Goal: Task Accomplishment & Management: Complete application form

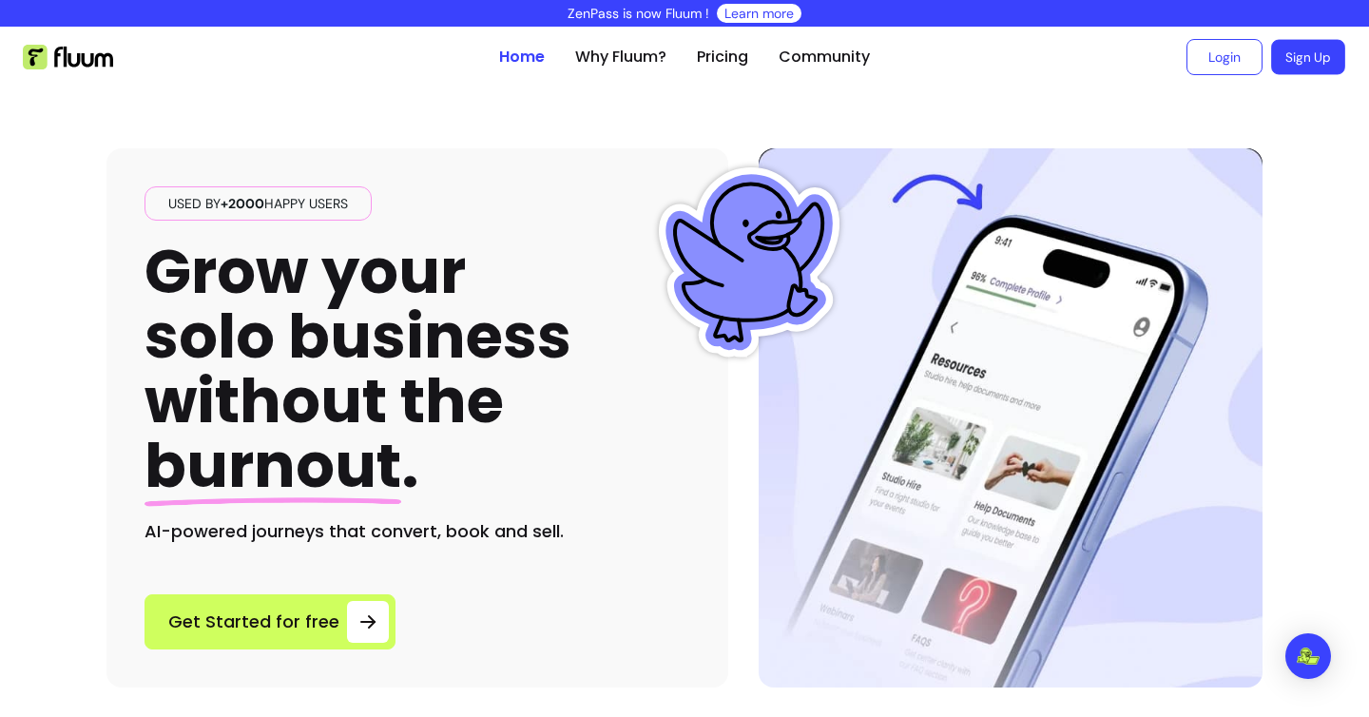
click at [1295, 55] on link "Sign Up" at bounding box center [1308, 57] width 74 height 35
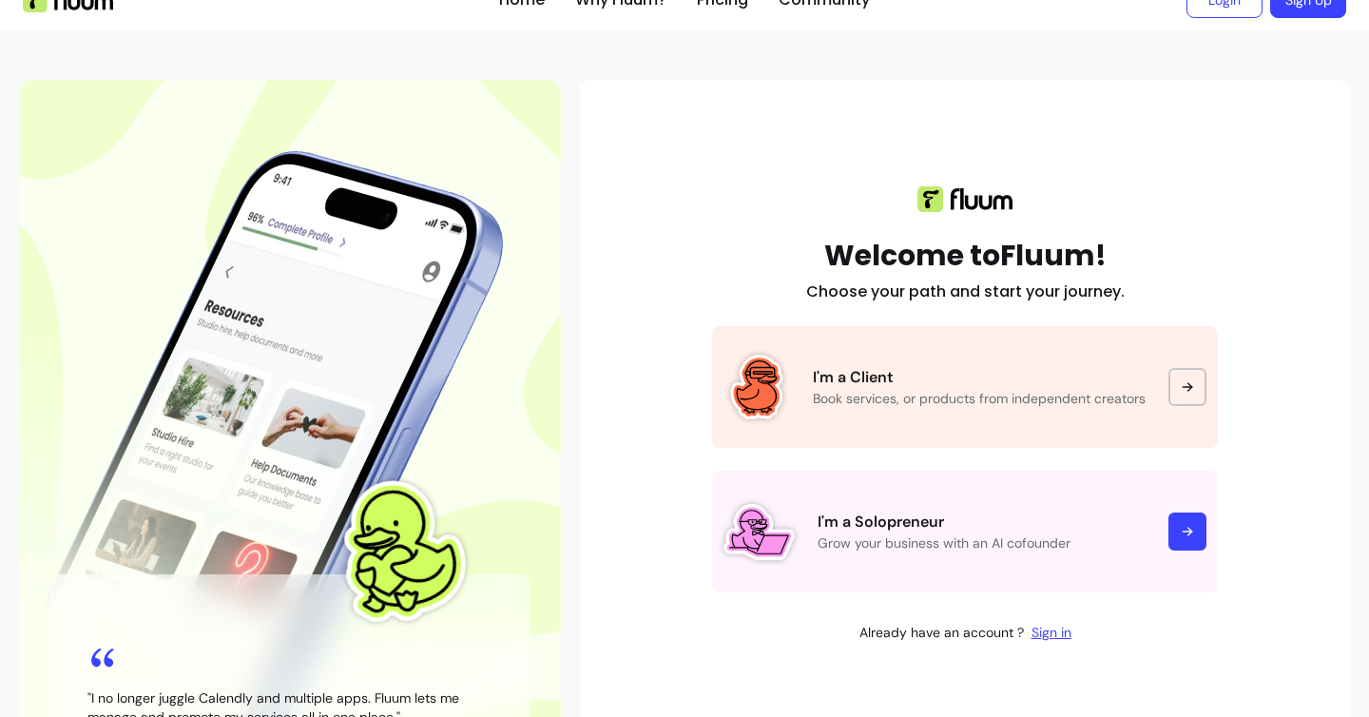
scroll to position [65, 0]
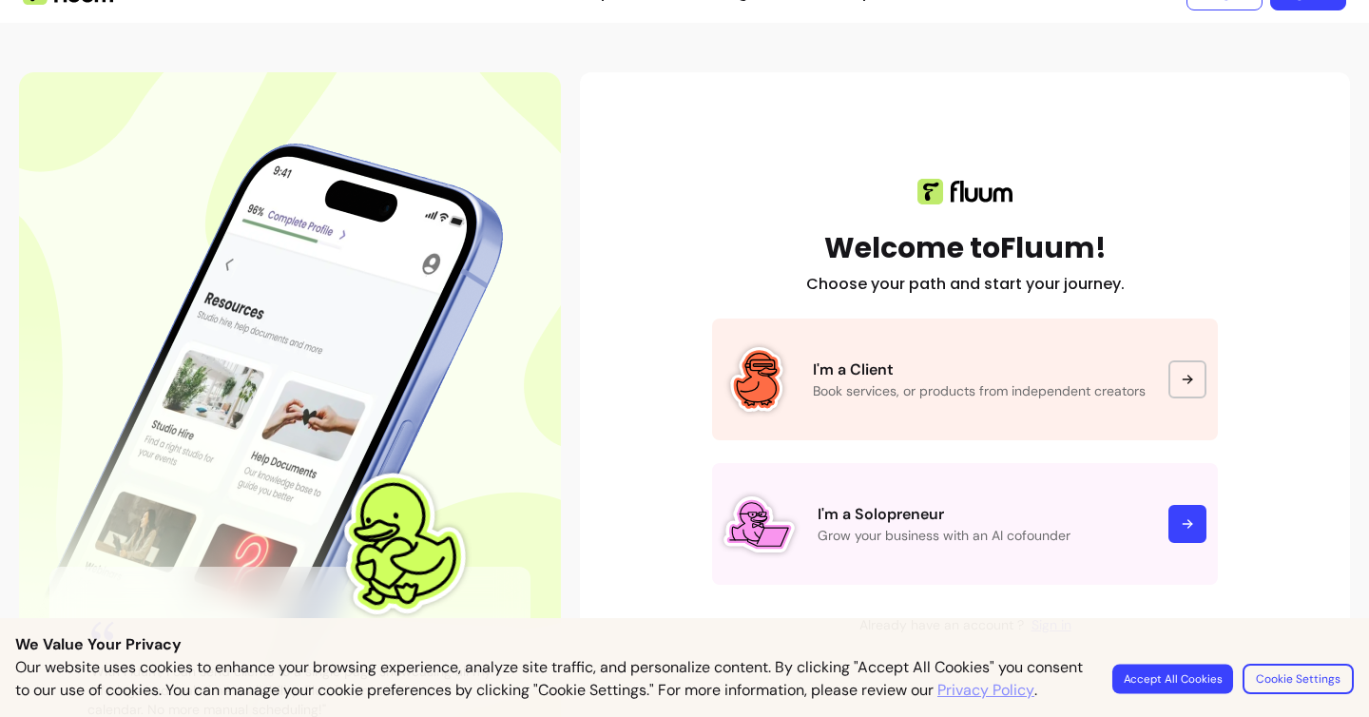
click at [1176, 677] on button "Accept All Cookies" at bounding box center [1172, 677] width 121 height 29
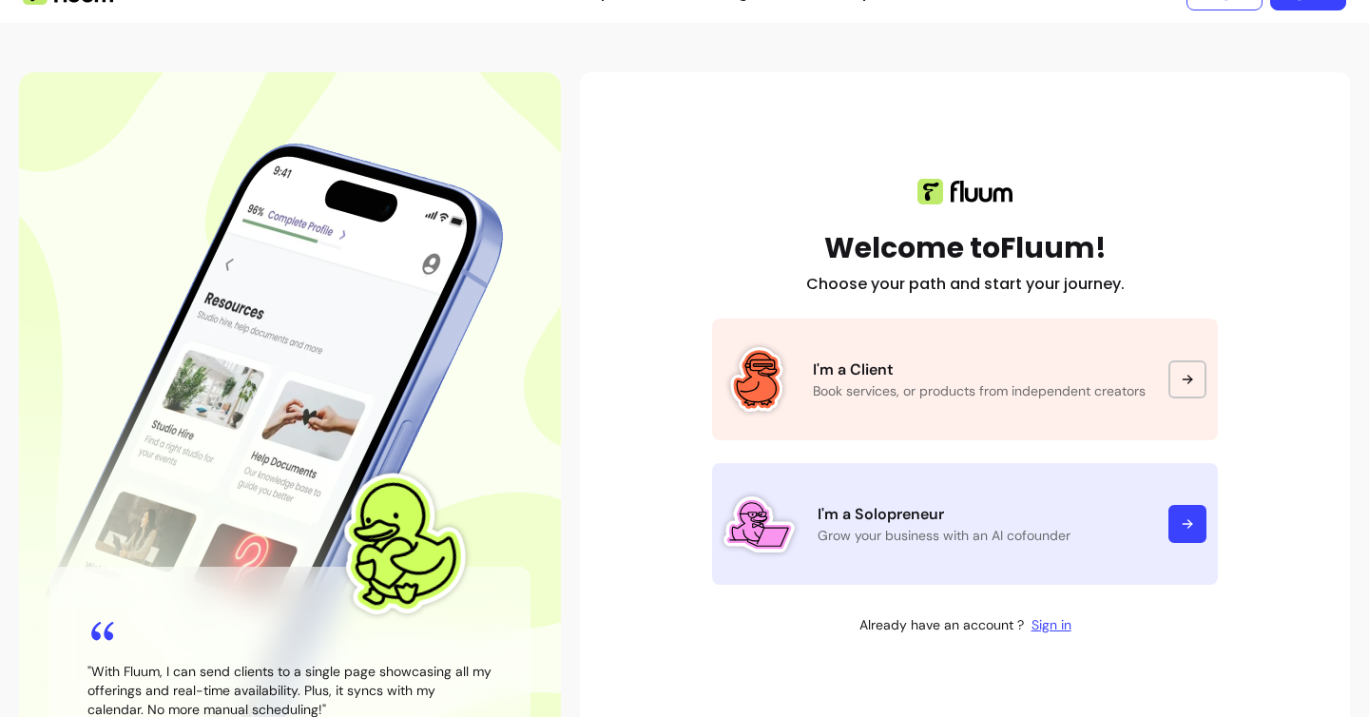
click at [1179, 518] on div at bounding box center [1187, 524] width 38 height 38
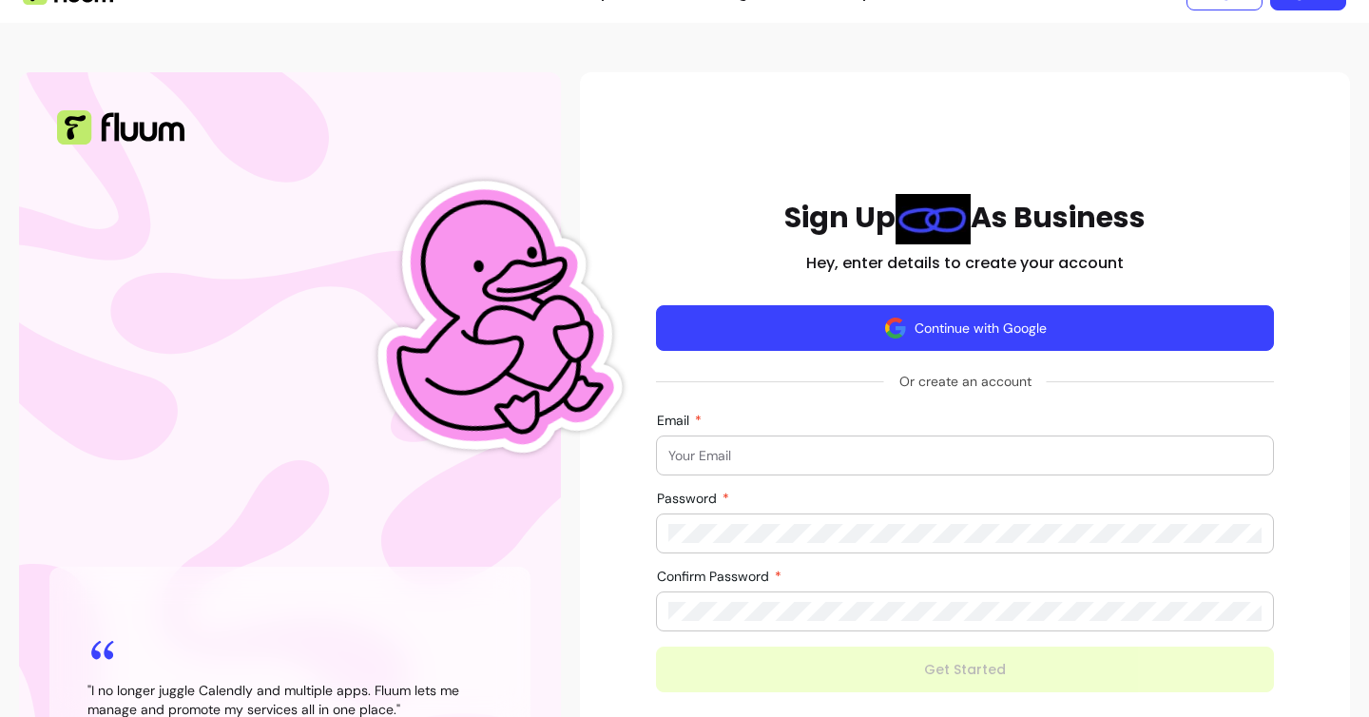
click at [973, 337] on button "Continue with Google" at bounding box center [965, 328] width 618 height 46
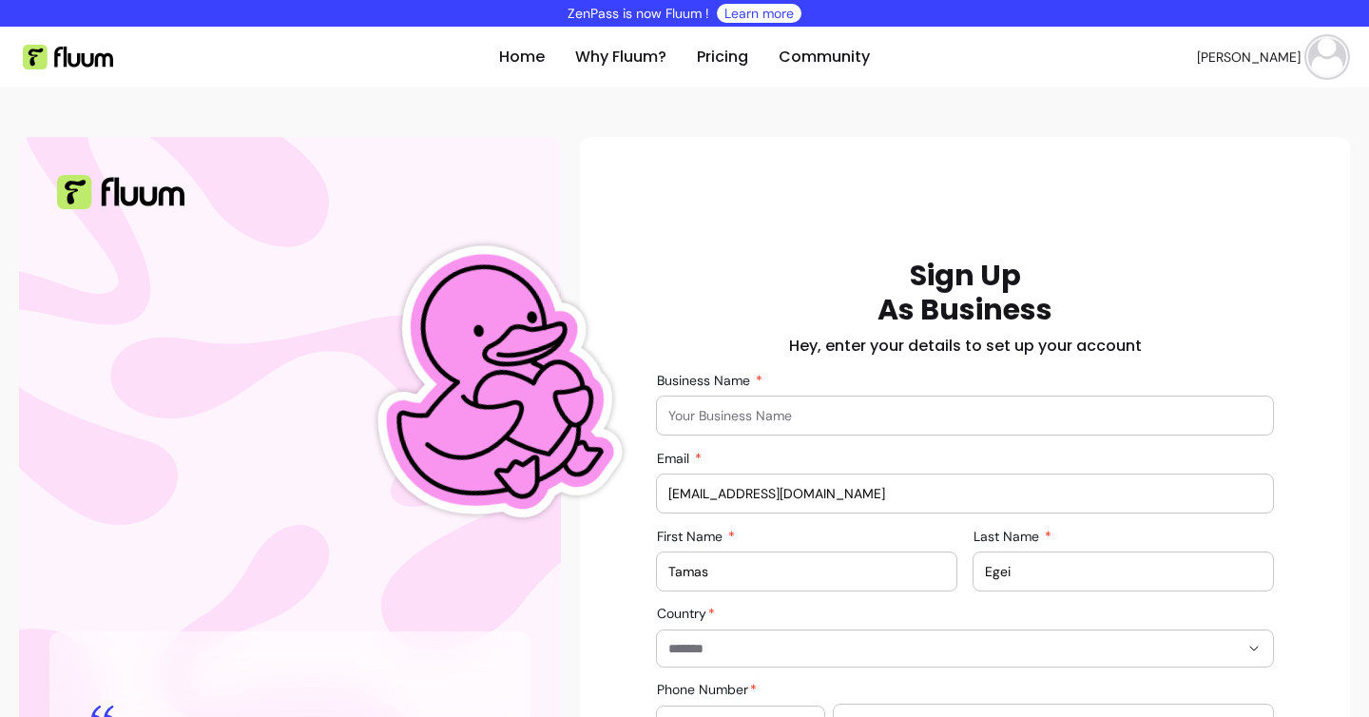
click at [691, 415] on input "Business Name" at bounding box center [964, 415] width 593 height 19
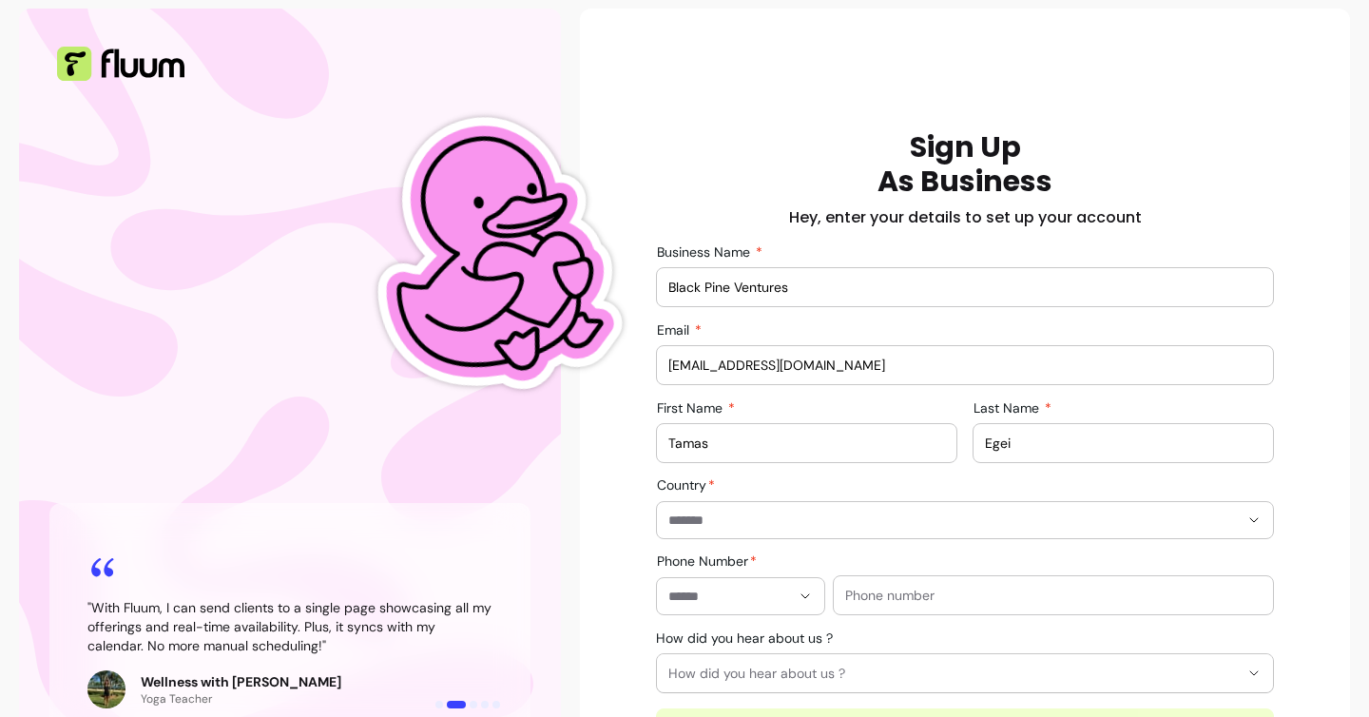
scroll to position [129, 0]
type input "Black Pine Ventures"
click at [745, 528] on div at bounding box center [964, 519] width 593 height 36
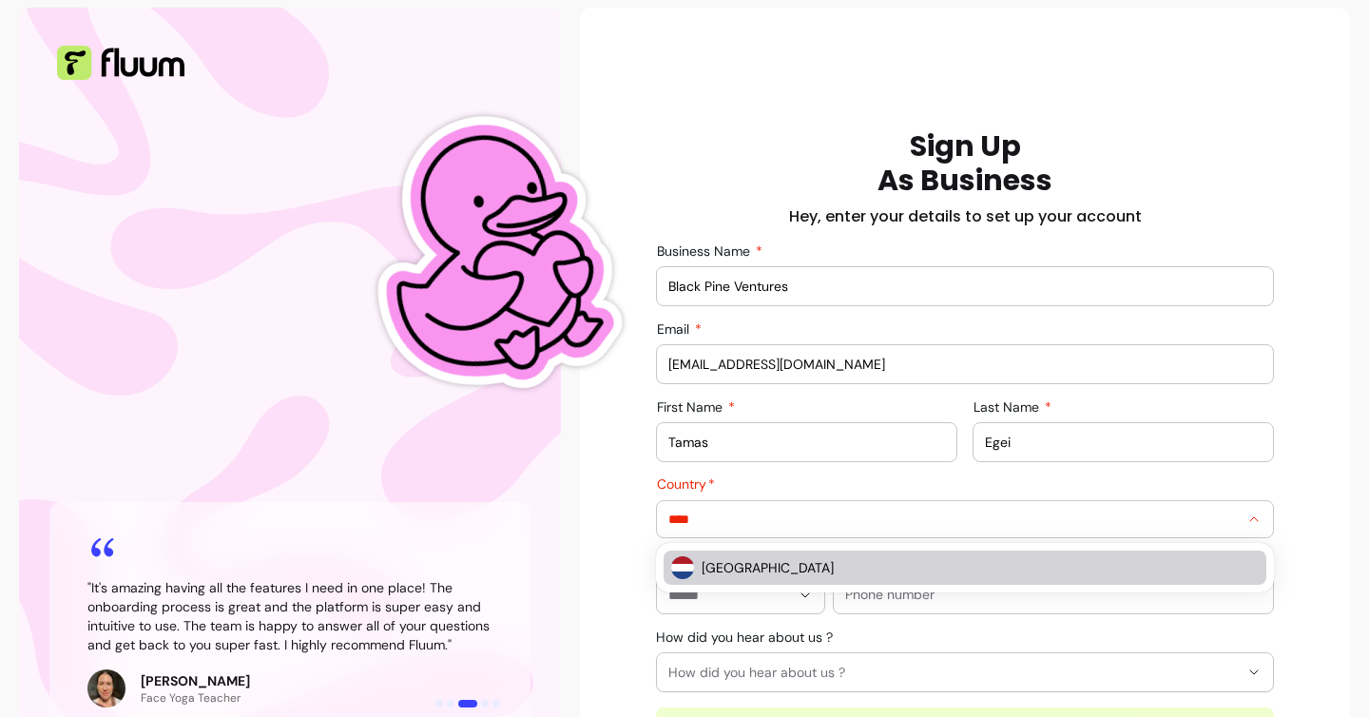
click at [741, 562] on span "Netherlands" at bounding box center [970, 567] width 538 height 19
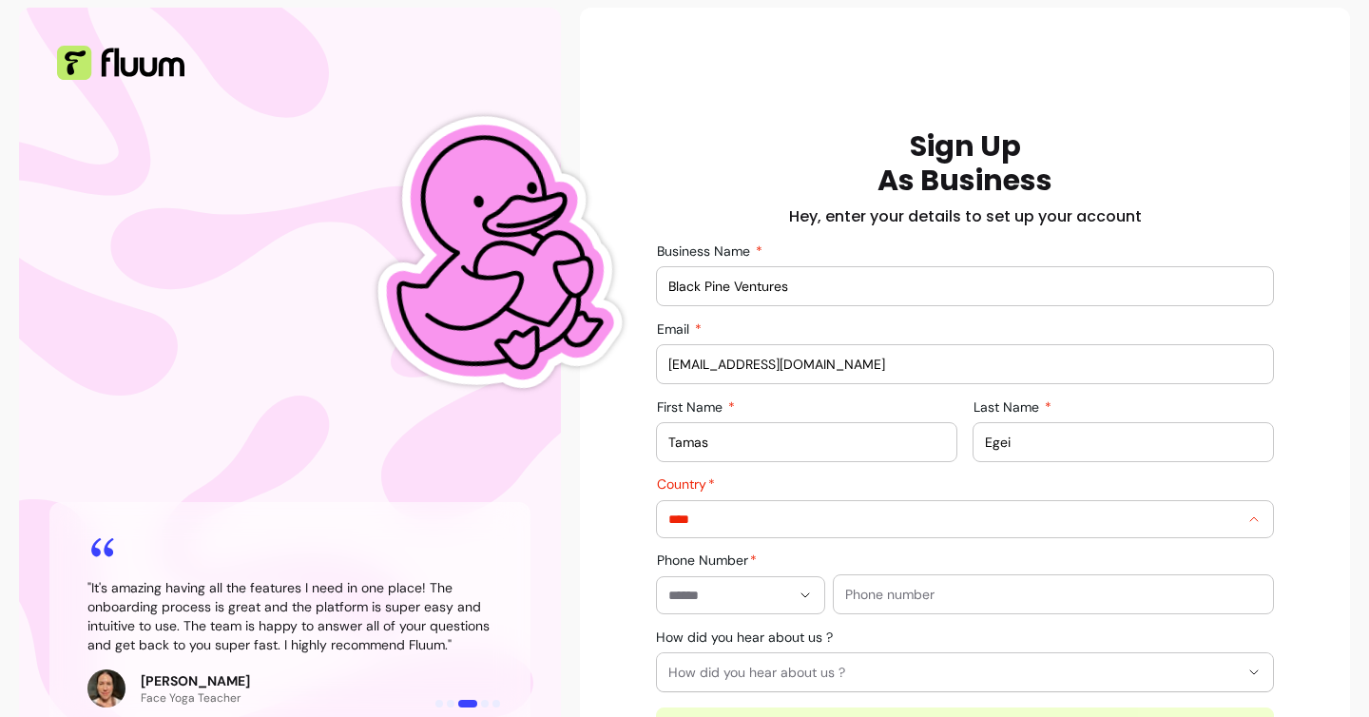
type input "**********"
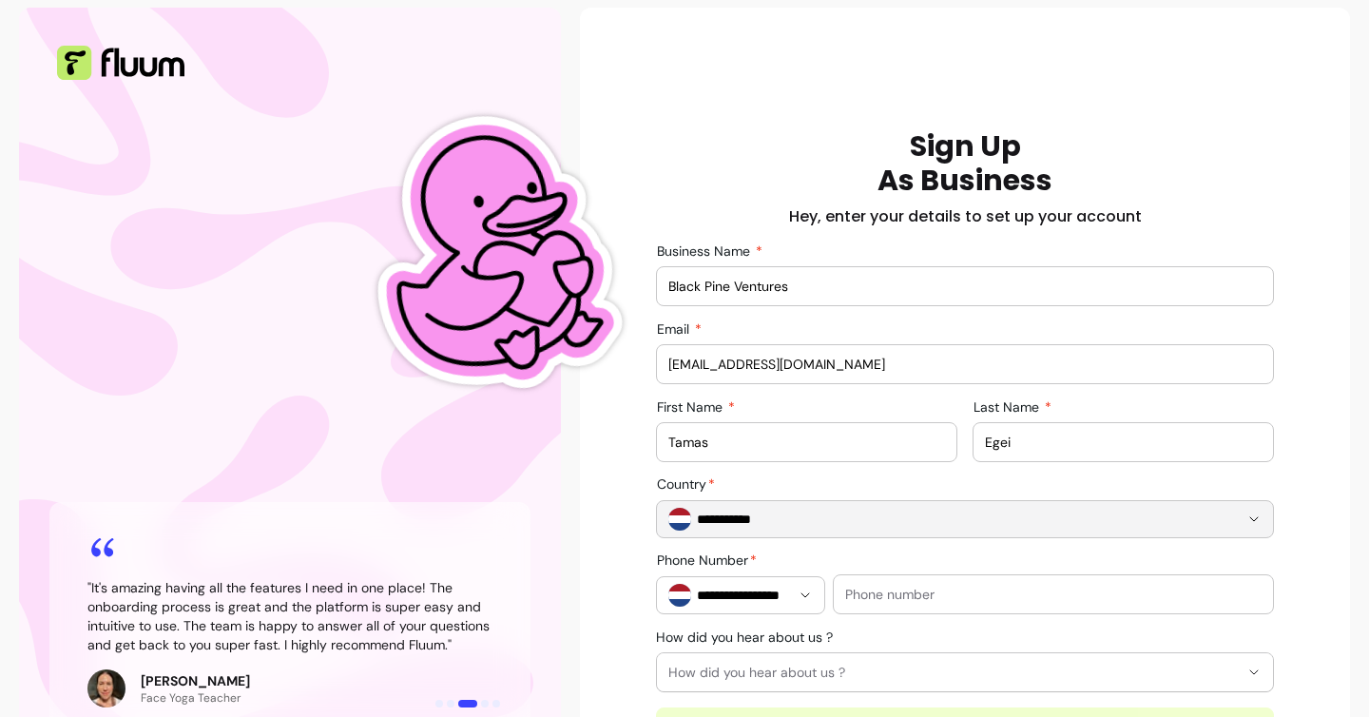
type input "**********"
click at [873, 593] on input "text" at bounding box center [1053, 594] width 416 height 19
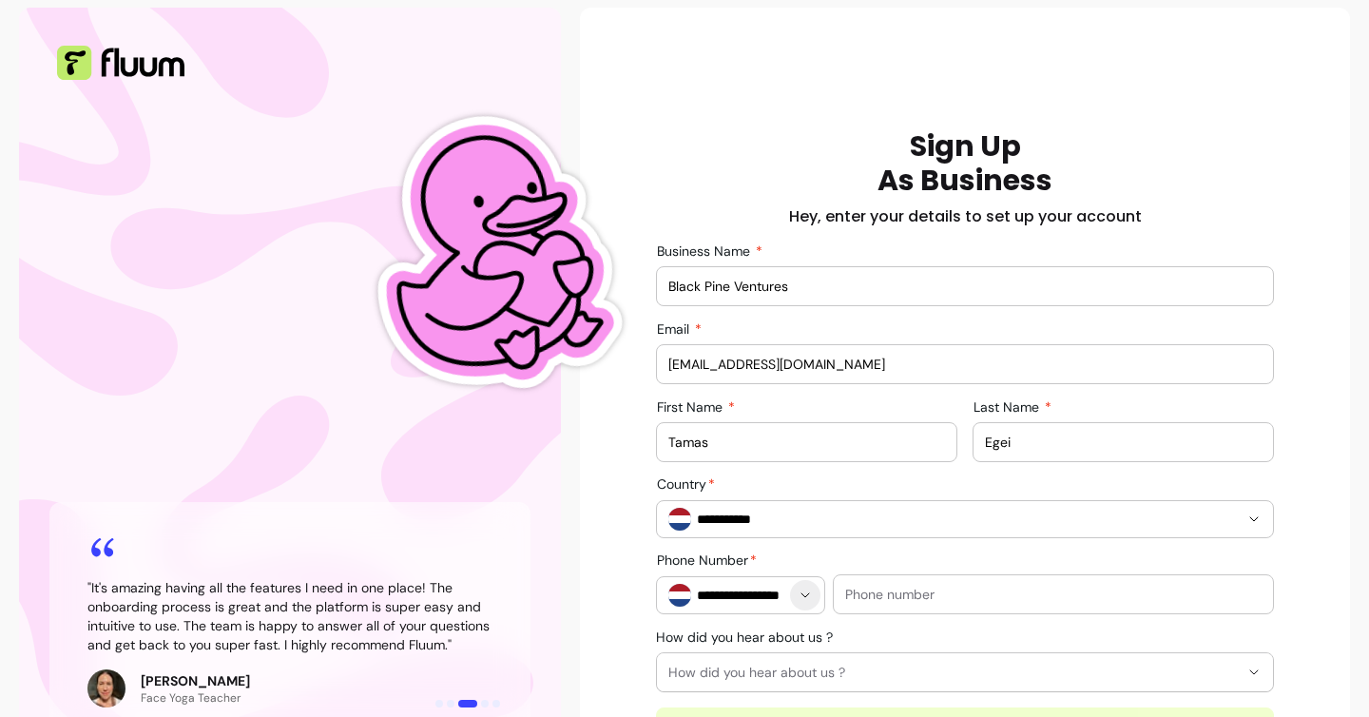
click at [797, 593] on icon "Show suggestions" at bounding box center [804, 594] width 15 height 15
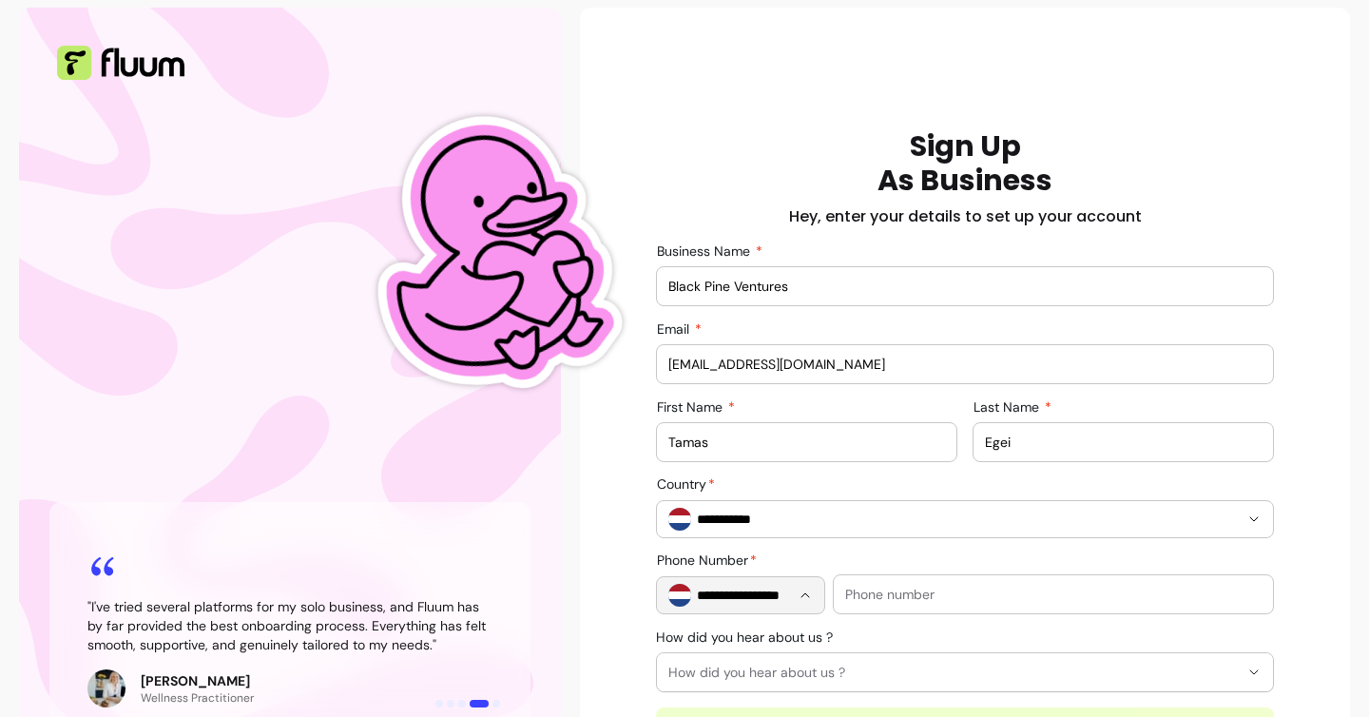
click at [879, 599] on input "text" at bounding box center [1053, 594] width 416 height 19
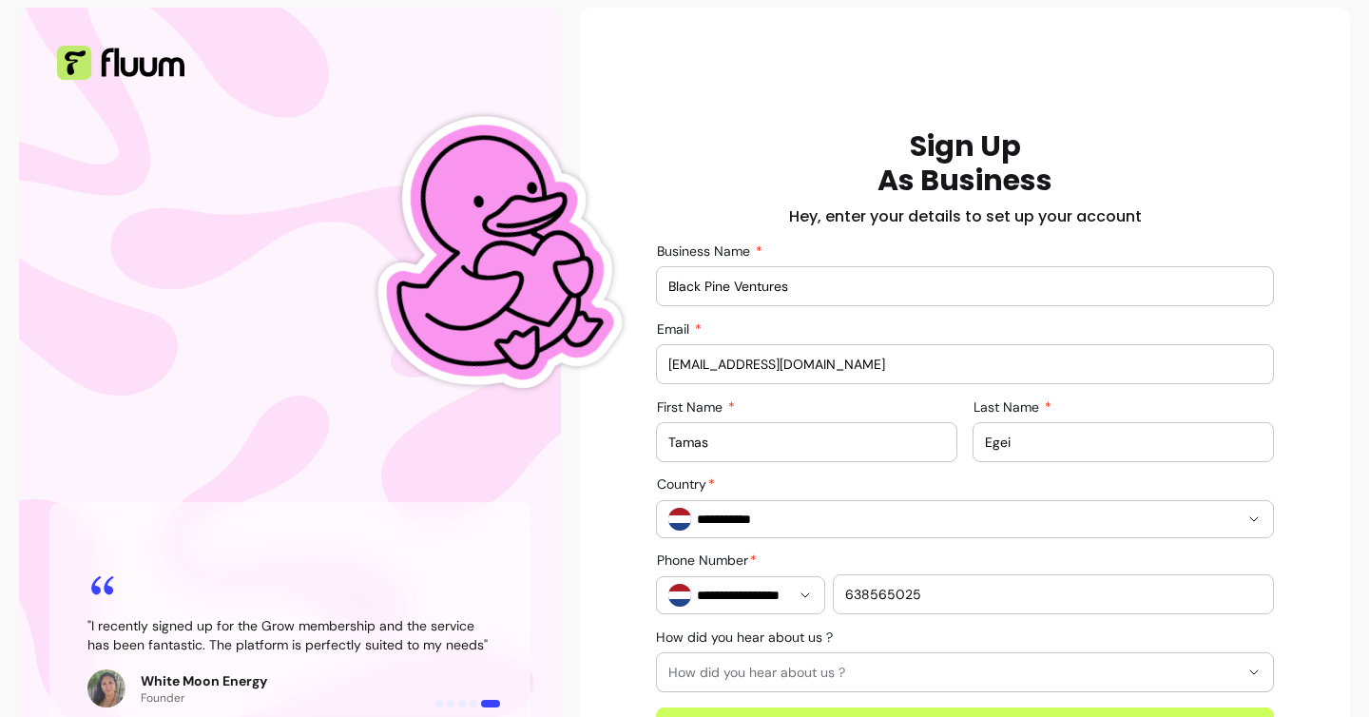
type input "638565025"
click at [630, 587] on div "**********" at bounding box center [964, 441] width 739 height 624
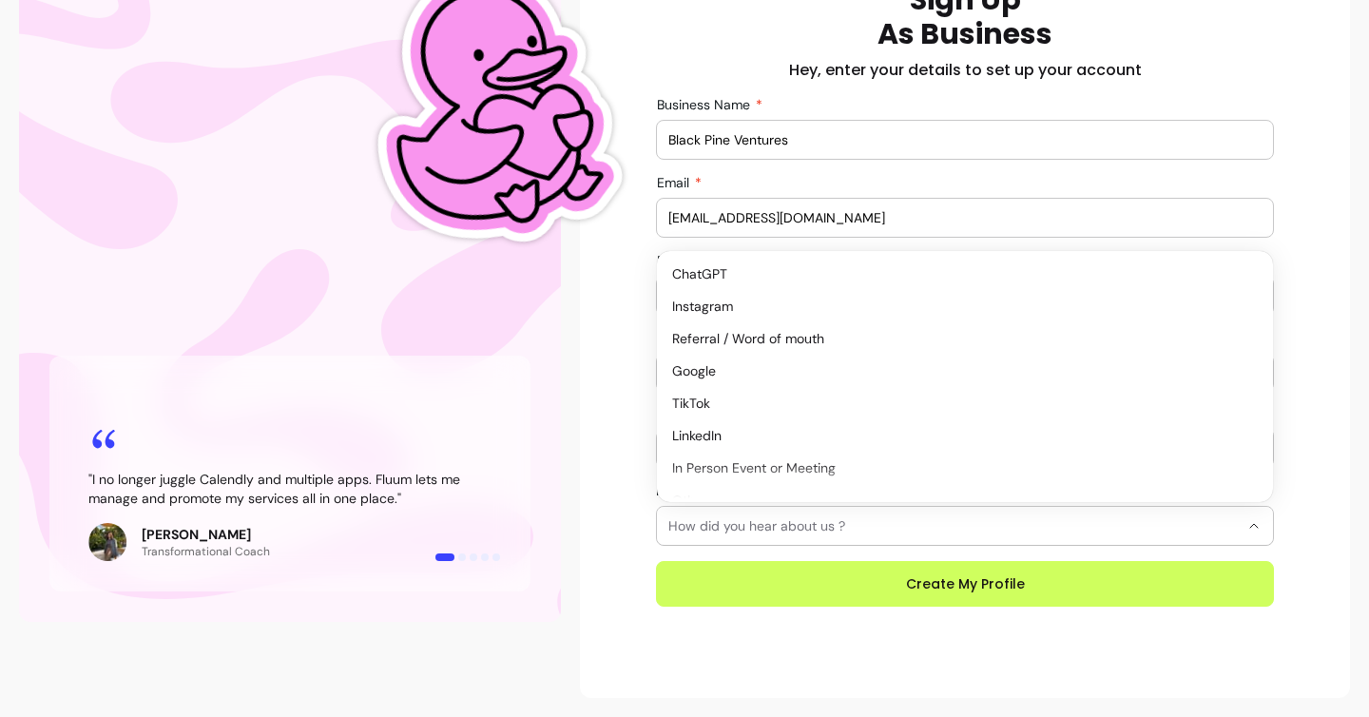
click at [699, 528] on span "How did you hear about us ?" at bounding box center [953, 525] width 570 height 19
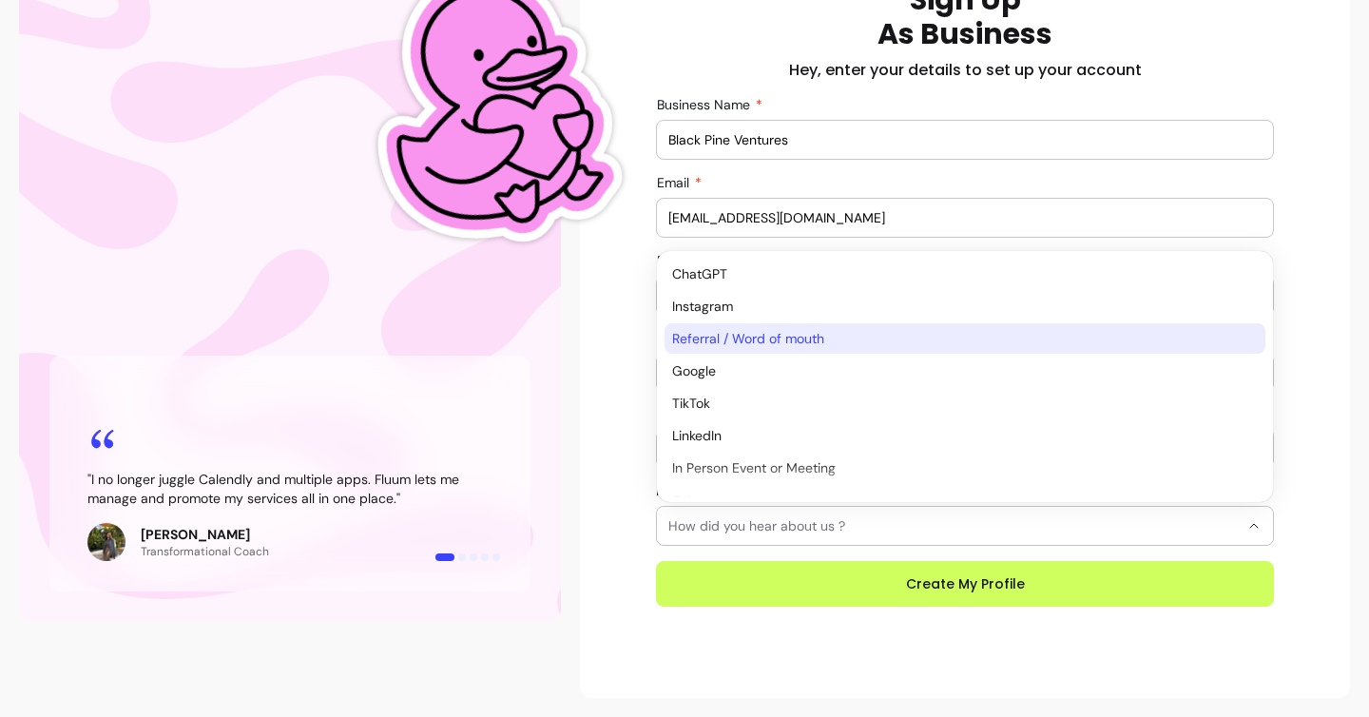
click at [709, 346] on span "Referral / Word of mouth" at bounding box center [955, 338] width 566 height 19
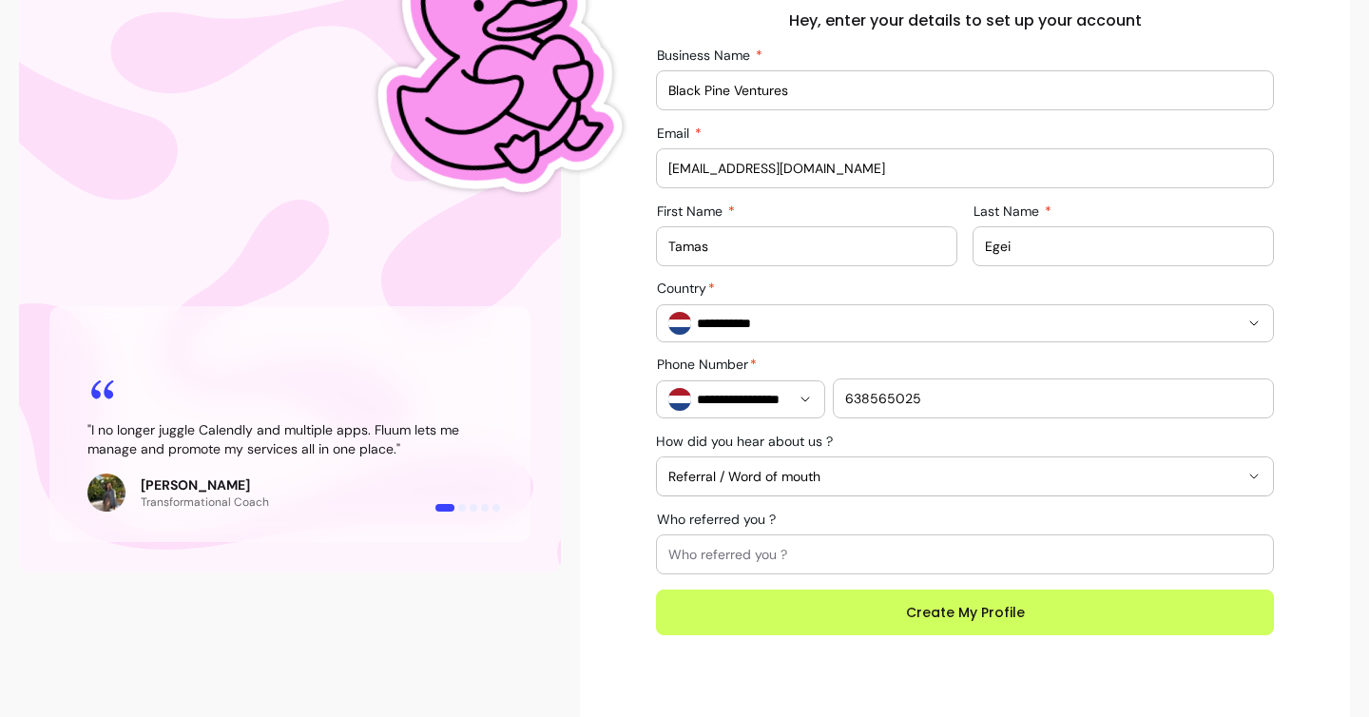
scroll to position [347, 0]
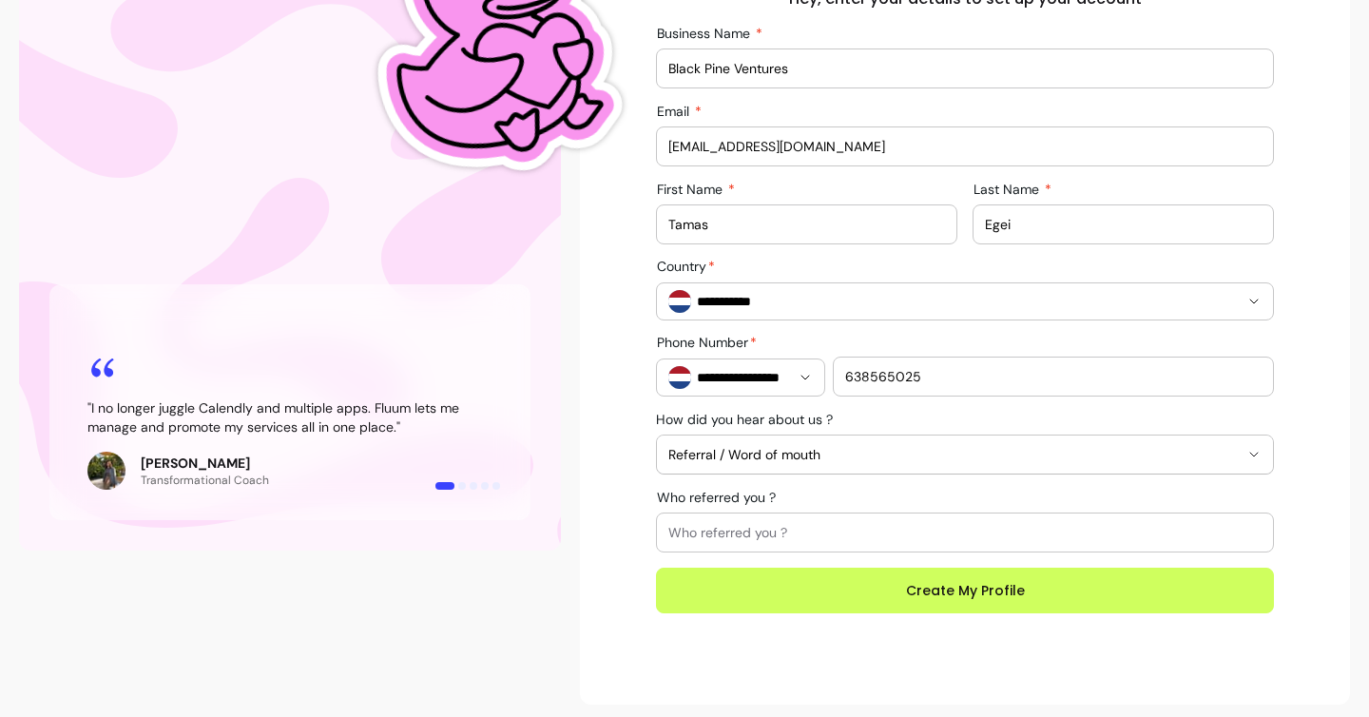
click at [871, 538] on input "Who referred you ?" at bounding box center [964, 532] width 593 height 19
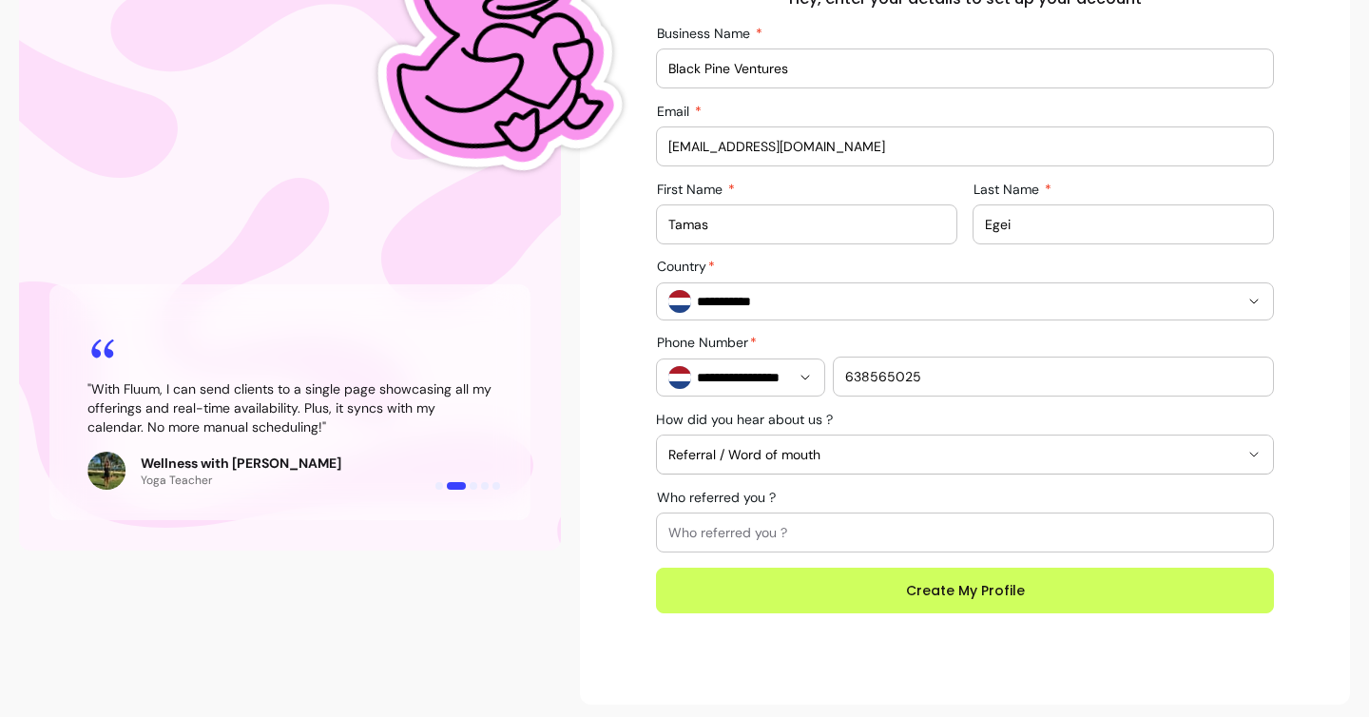
select select "**********"
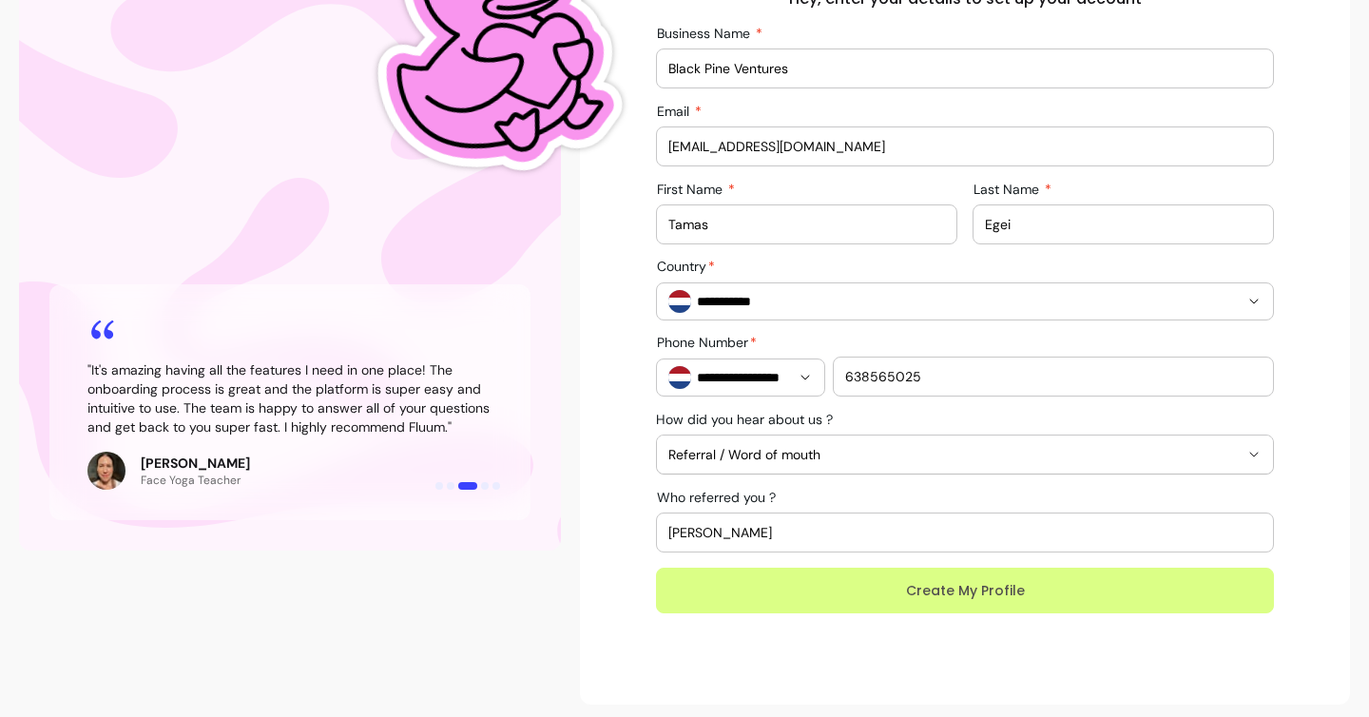
type input "Judit Szloboda"
click at [957, 590] on button "Create My Profile" at bounding box center [965, 590] width 600 height 45
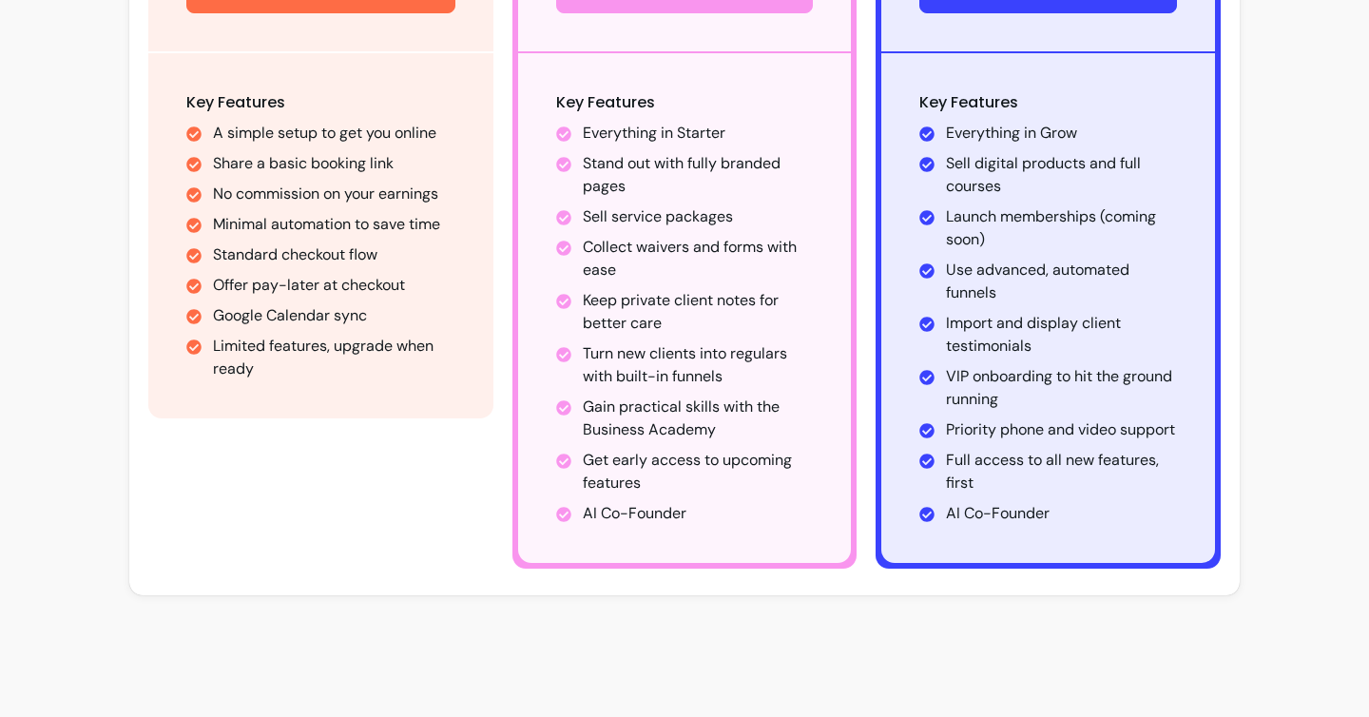
scroll to position [672, 0]
click at [89, 377] on section "Sign Up as a Business Monthly Annually 2 Months Free Starter Limited features. …" at bounding box center [684, 46] width 1369 height 1339
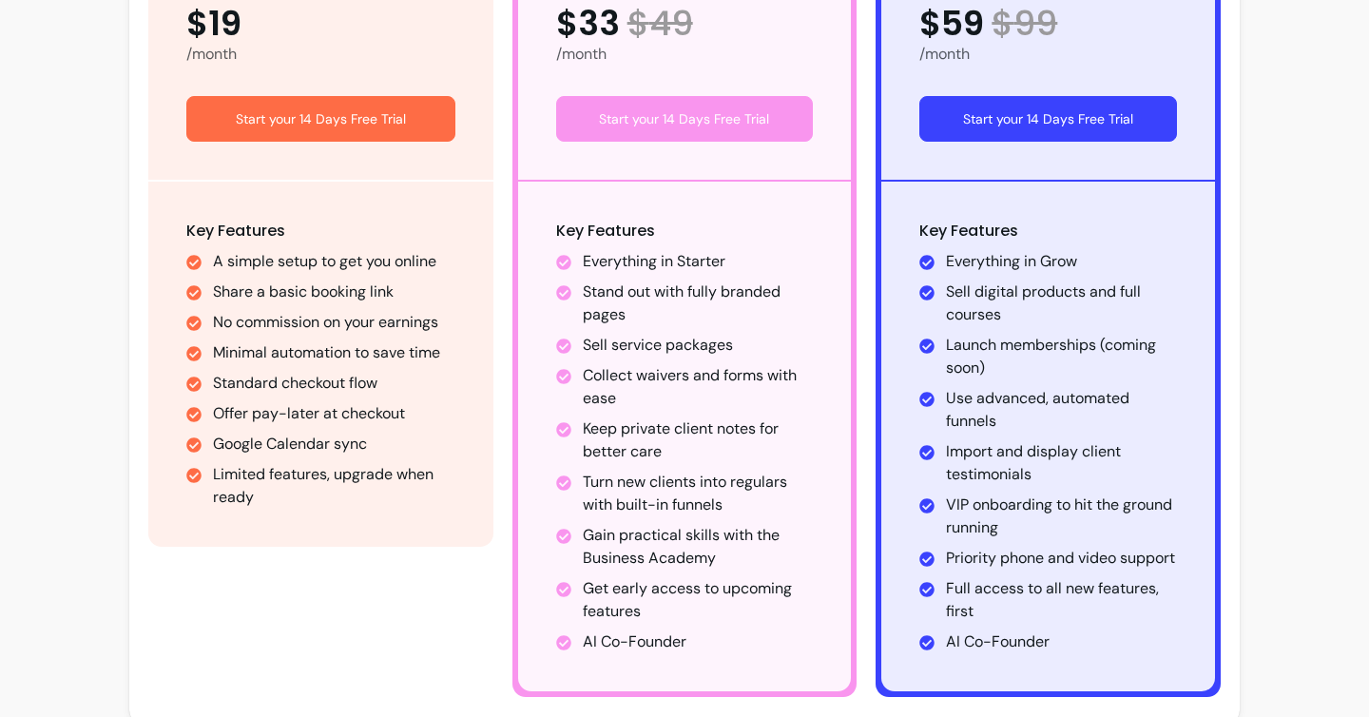
scroll to position [528, 0]
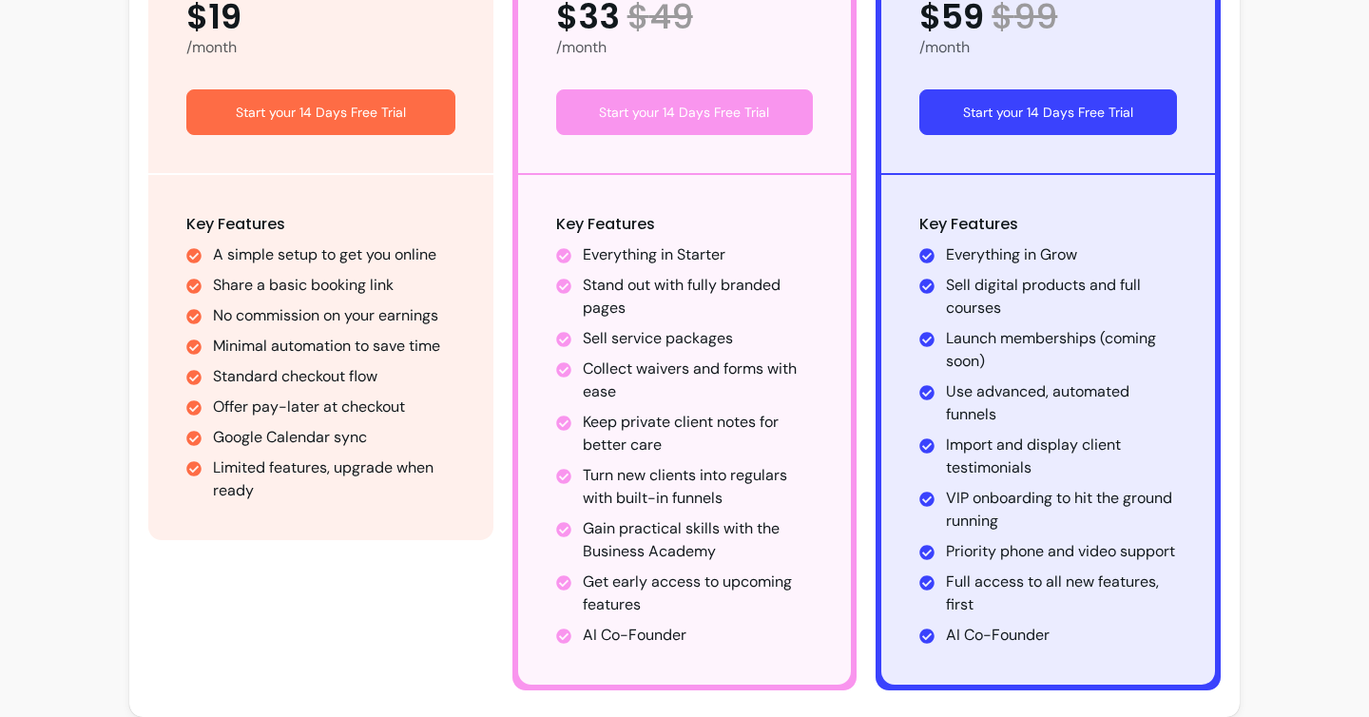
click at [1019, 111] on button "Start your 14 Days Free Trial" at bounding box center [1048, 112] width 258 height 46
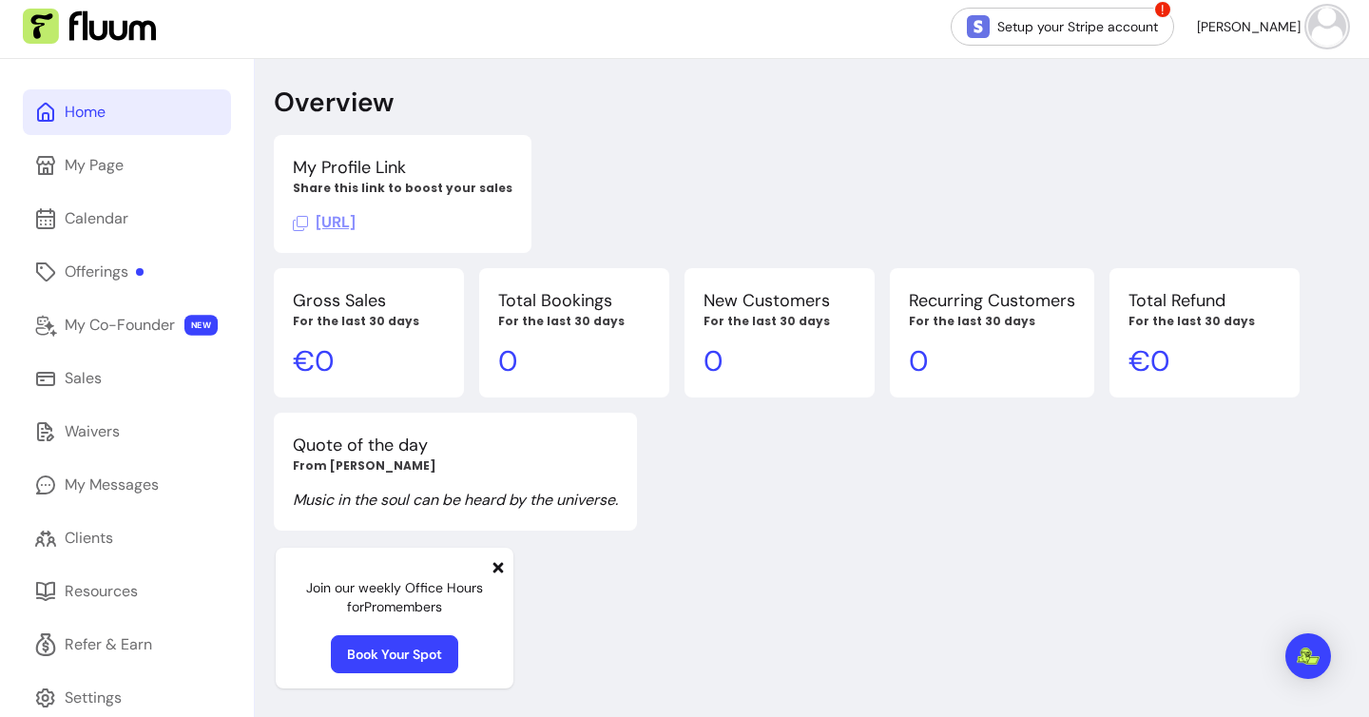
scroll to position [30, 0]
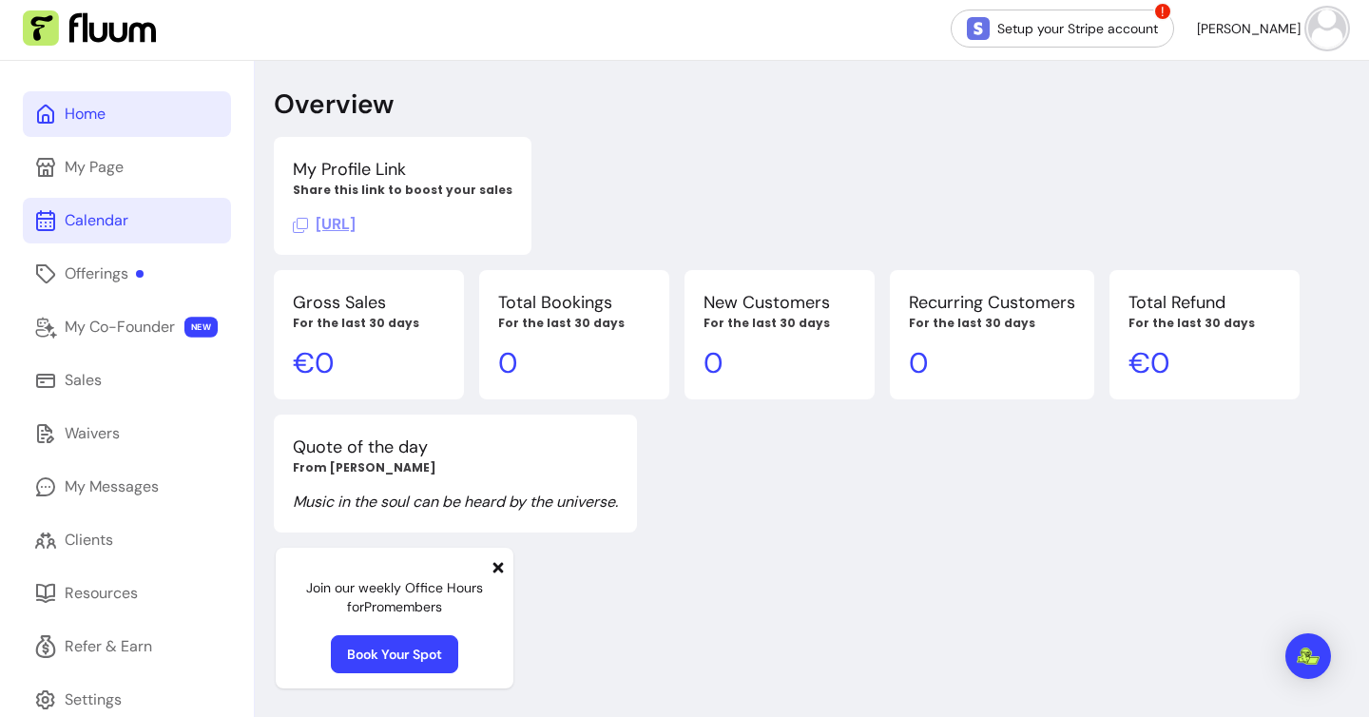
click at [91, 228] on div "Calendar" at bounding box center [97, 220] width 64 height 23
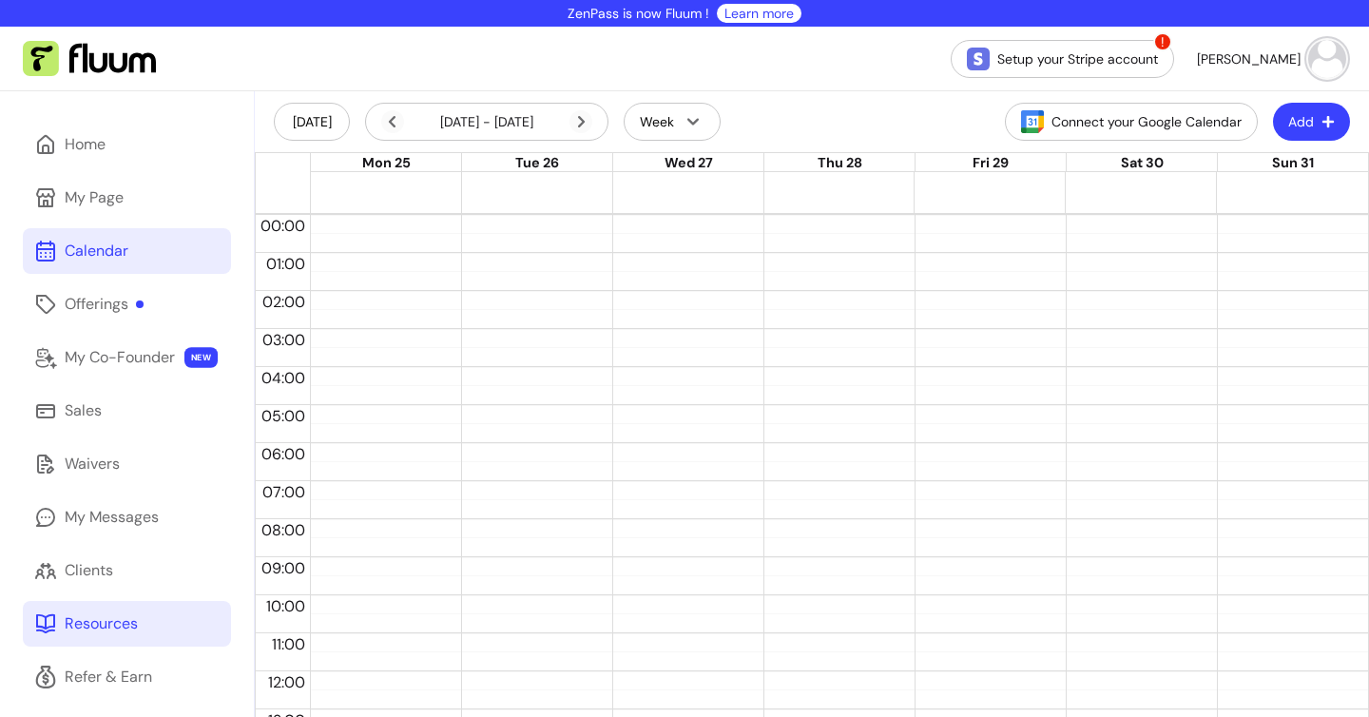
click at [79, 612] on div "Resources" at bounding box center [101, 623] width 73 height 23
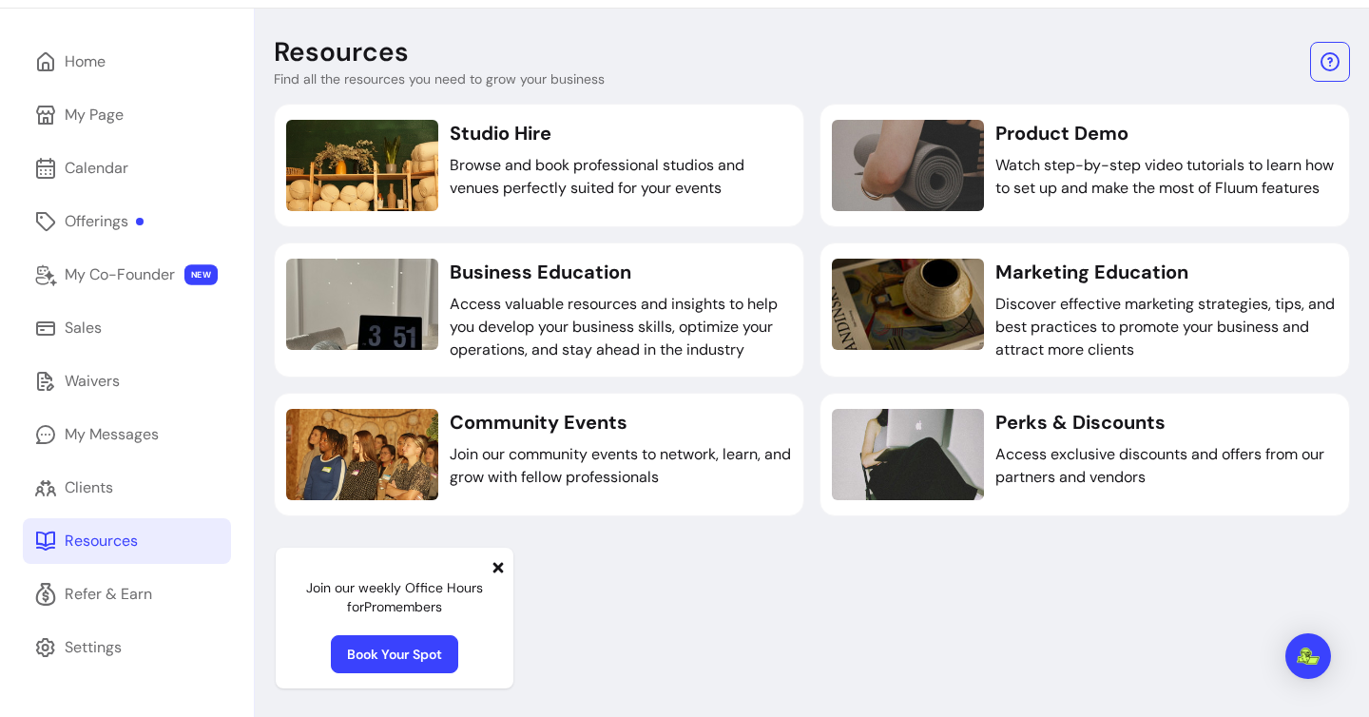
scroll to position [81, 0]
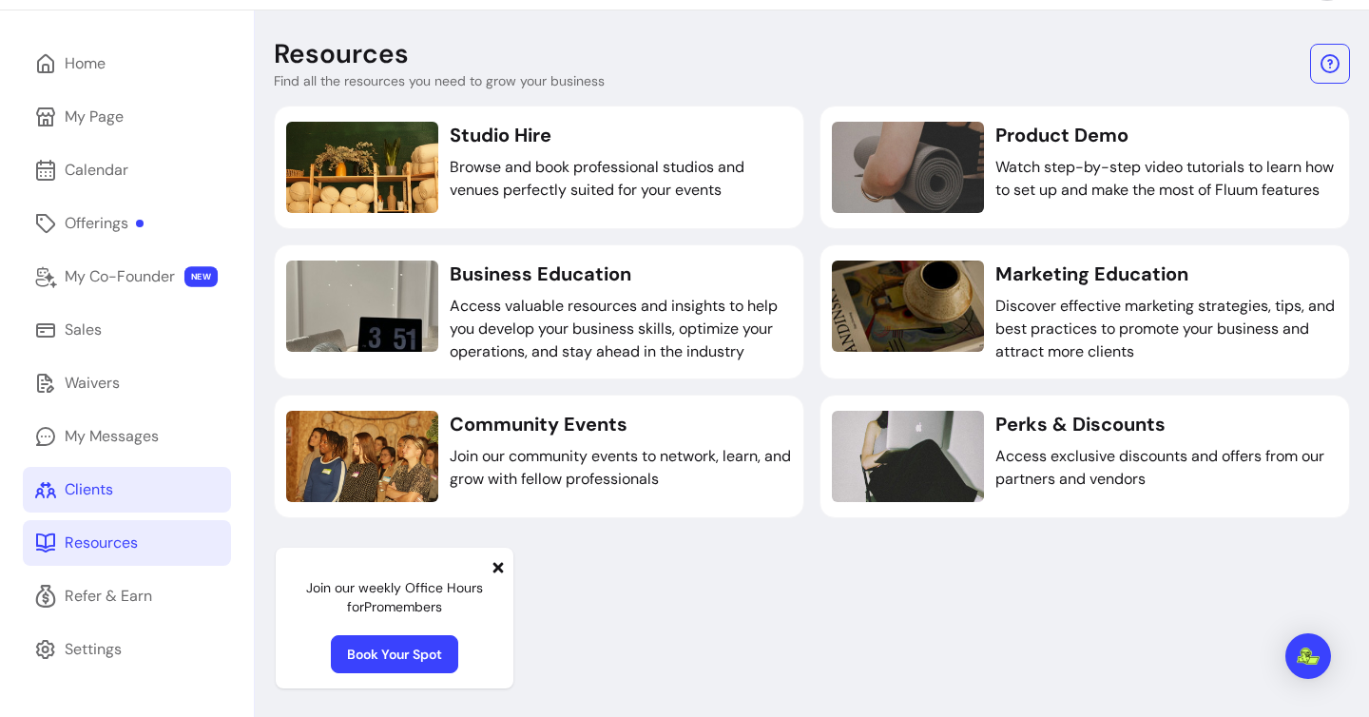
click at [83, 484] on div "Clients" at bounding box center [89, 489] width 48 height 23
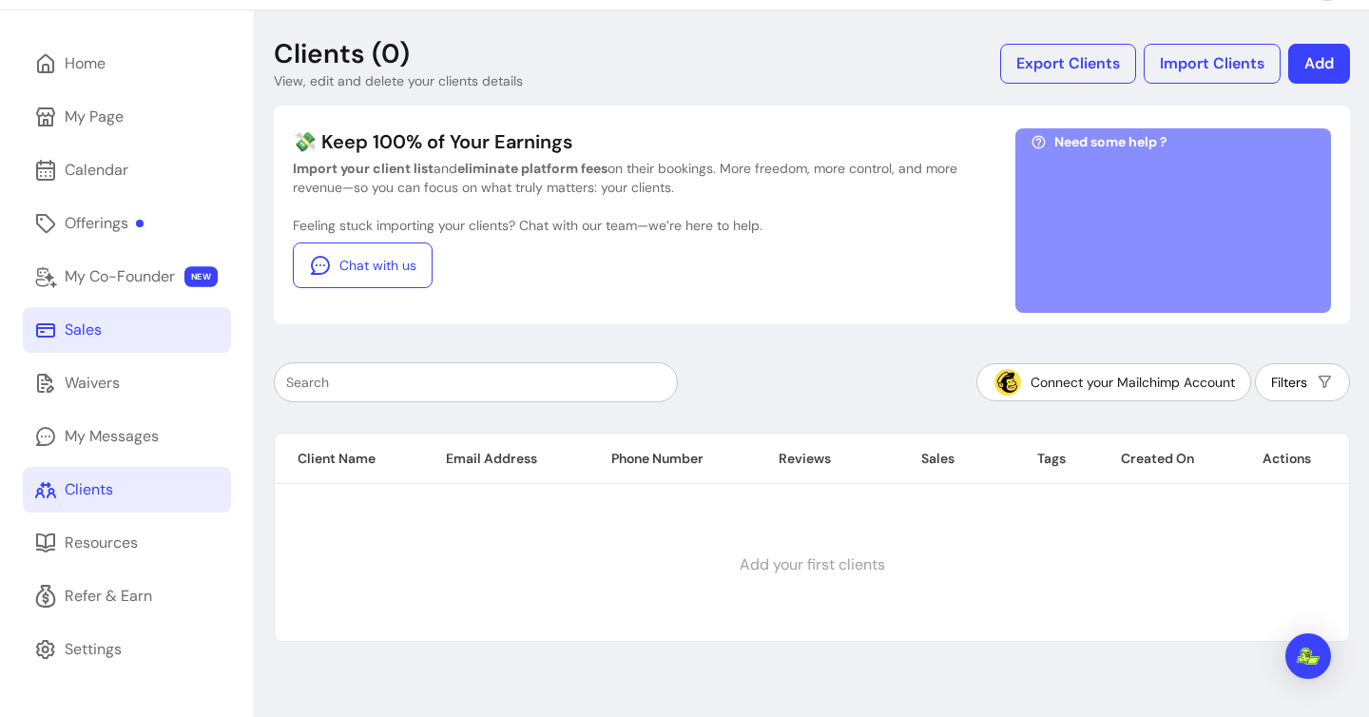
click at [81, 319] on div "Sales" at bounding box center [83, 329] width 37 height 23
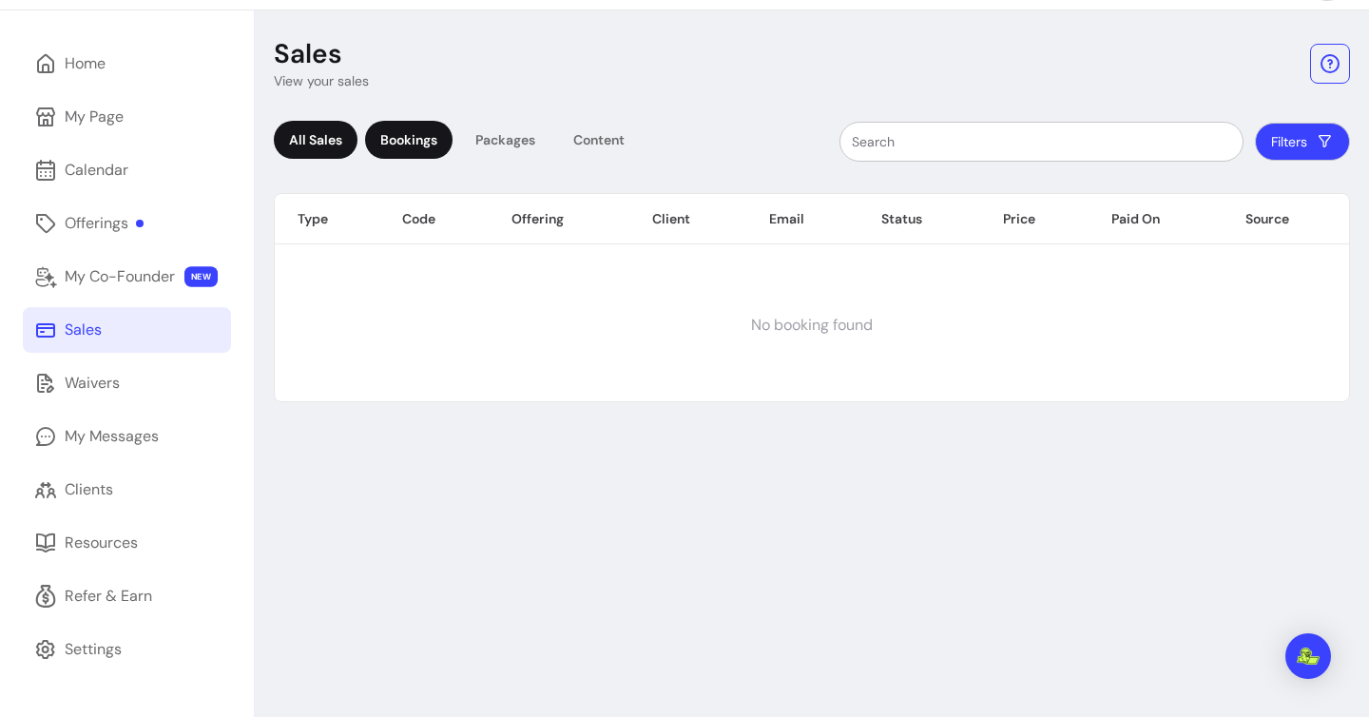
click at [435, 137] on div "Bookings" at bounding box center [408, 140] width 87 height 38
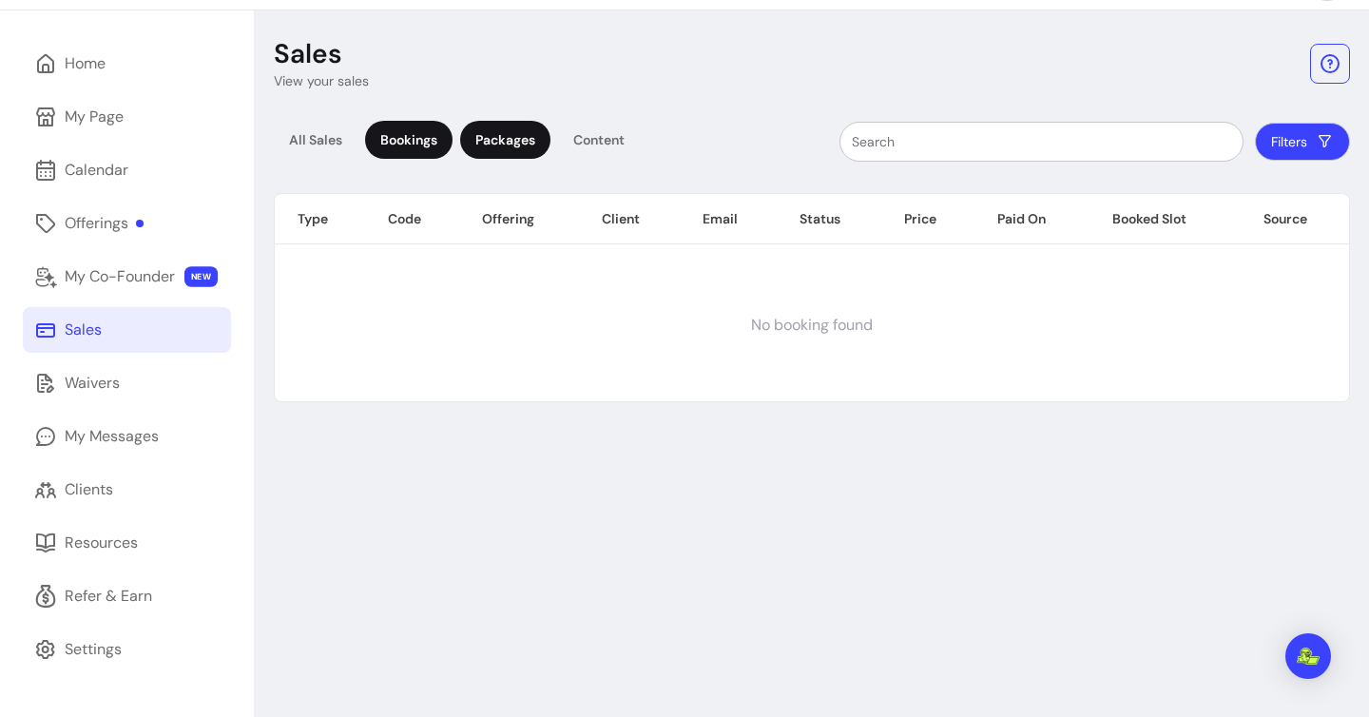
click at [503, 137] on div "Packages" at bounding box center [505, 140] width 90 height 38
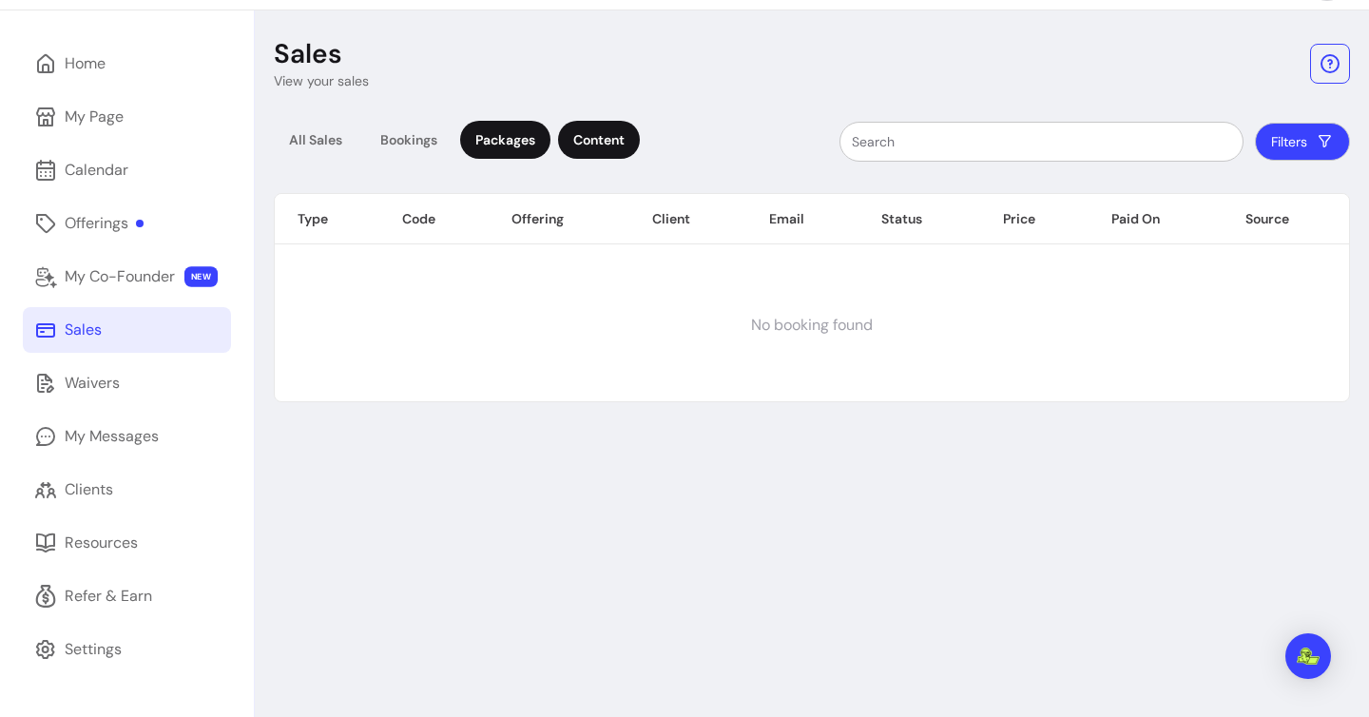
click at [631, 134] on div "Content" at bounding box center [599, 140] width 82 height 38
click at [96, 278] on div "My Co-Founder" at bounding box center [120, 276] width 110 height 23
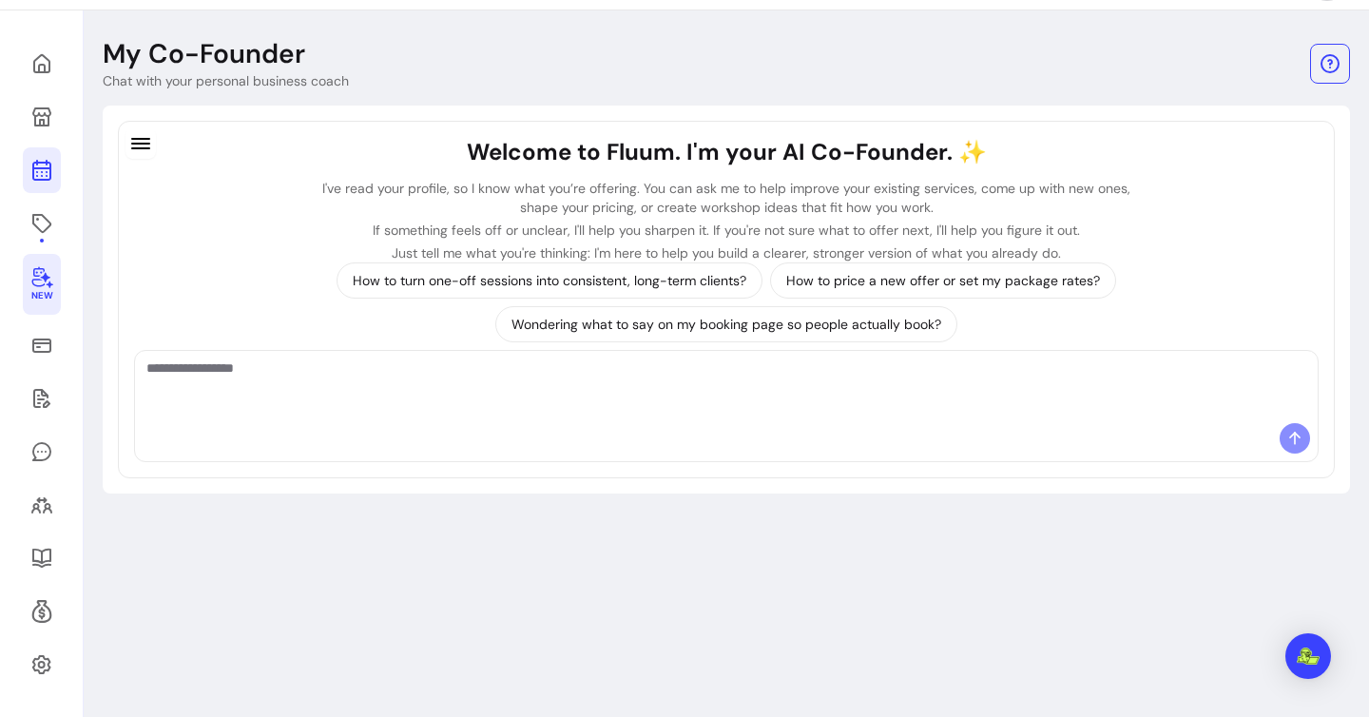
click at [46, 171] on icon at bounding box center [42, 94] width 322 height 271
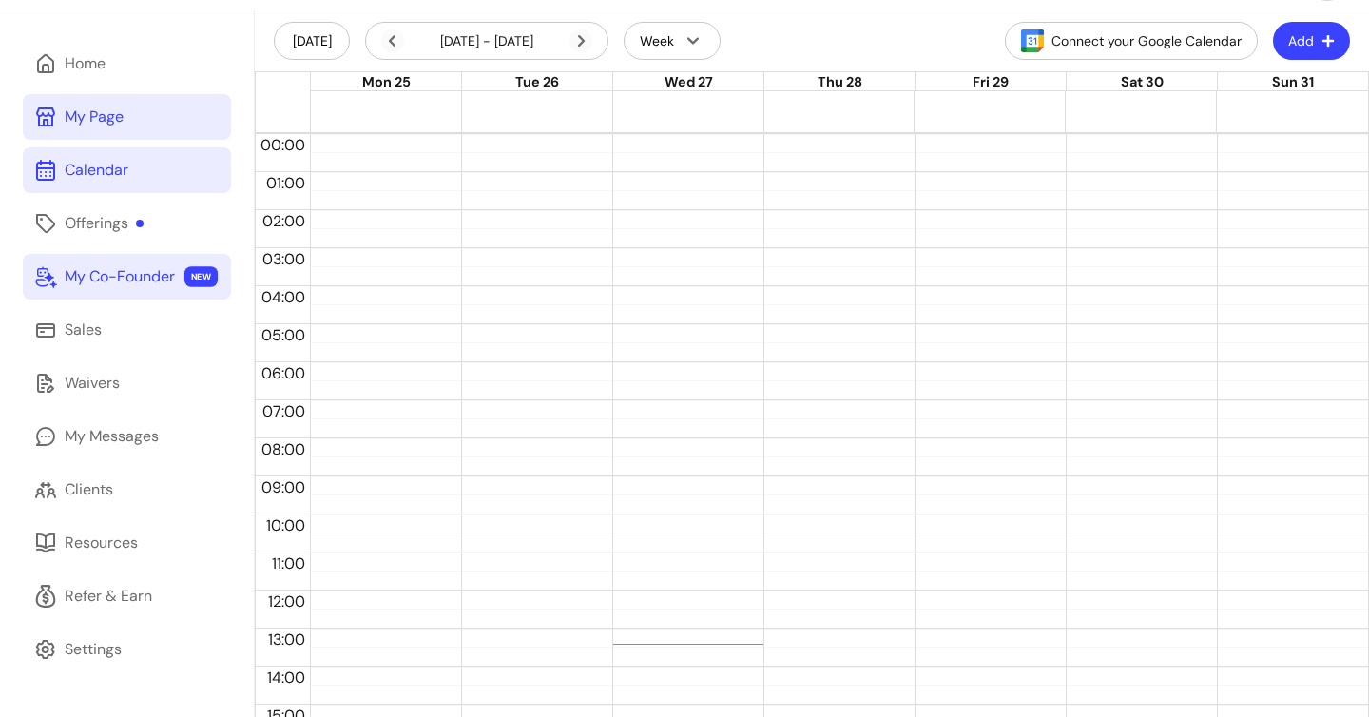
click at [108, 121] on div "My Page" at bounding box center [94, 117] width 59 height 23
